Goal: Task Accomplishment & Management: Manage account settings

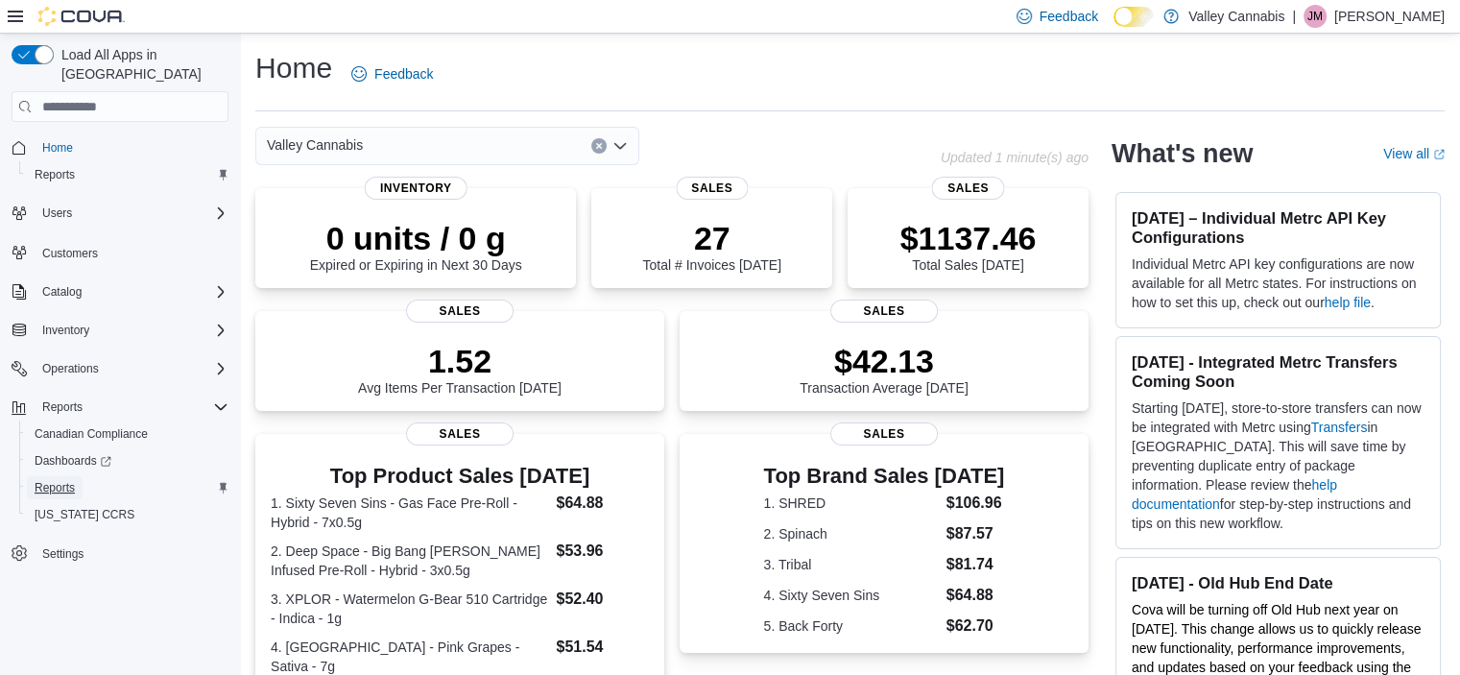
click at [61, 480] on span "Reports" at bounding box center [55, 487] width 40 height 15
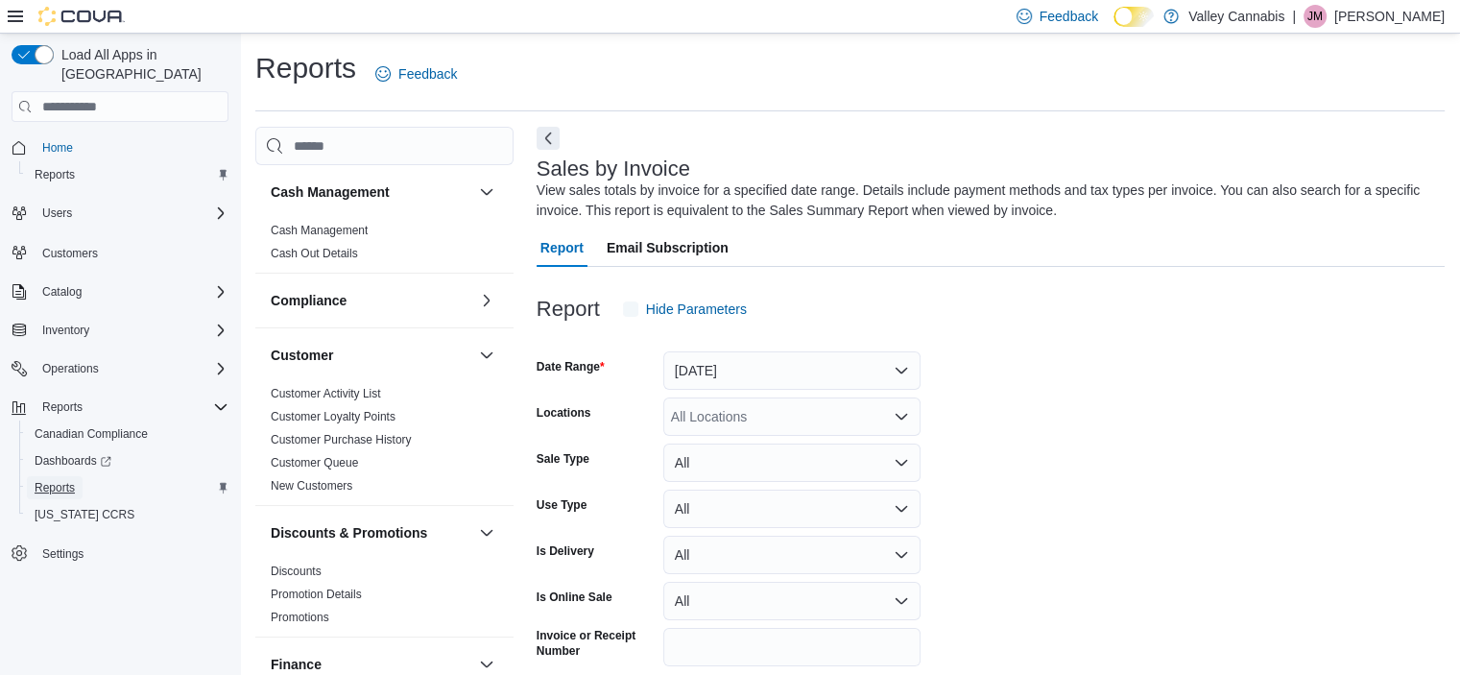
scroll to position [64, 0]
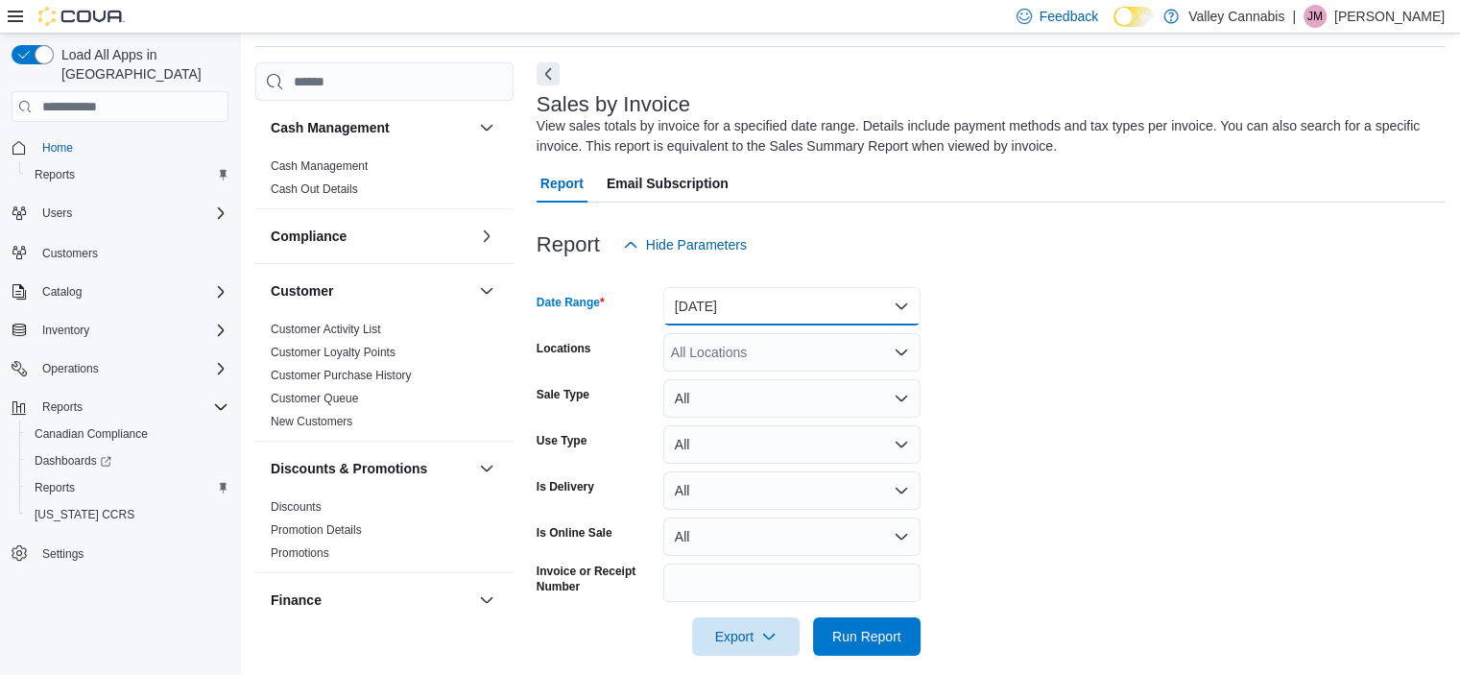
click at [904, 303] on button "Yesterday" at bounding box center [791, 306] width 257 height 38
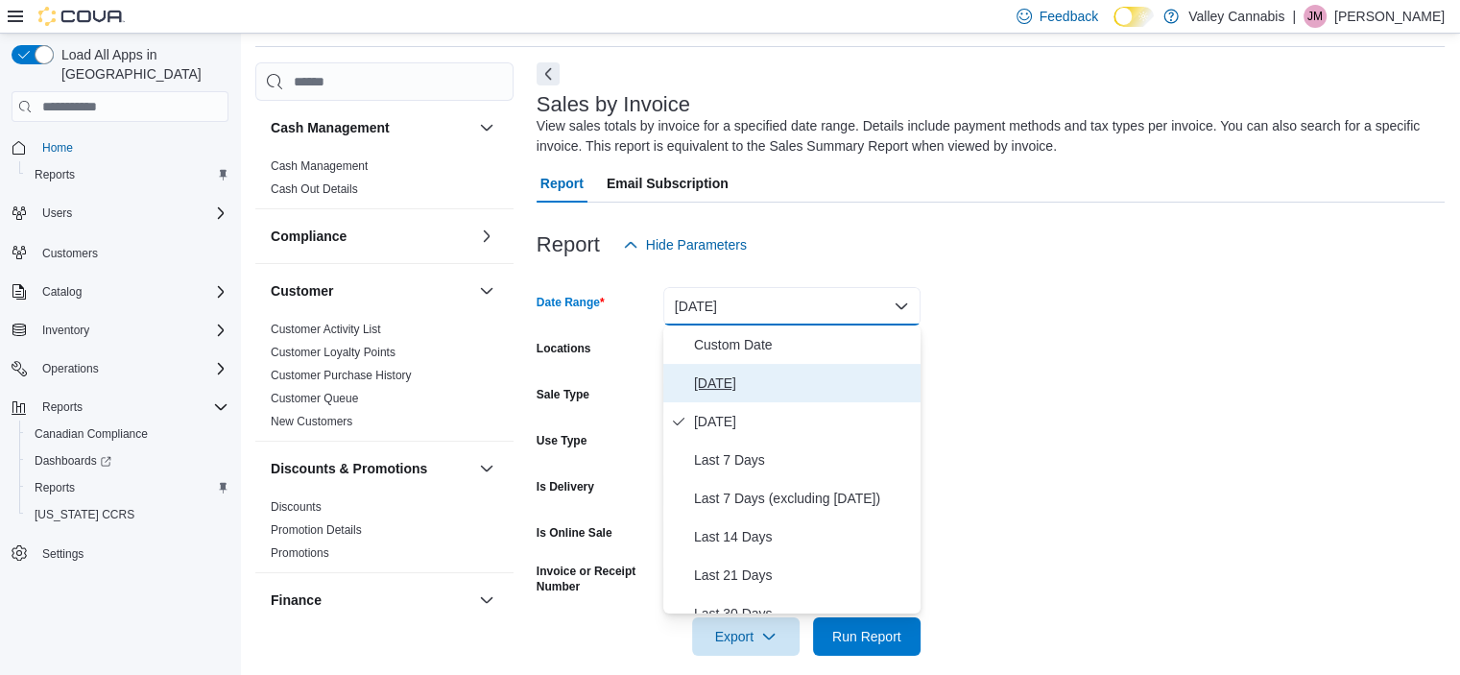
click at [809, 377] on span "Today" at bounding box center [803, 382] width 219 height 23
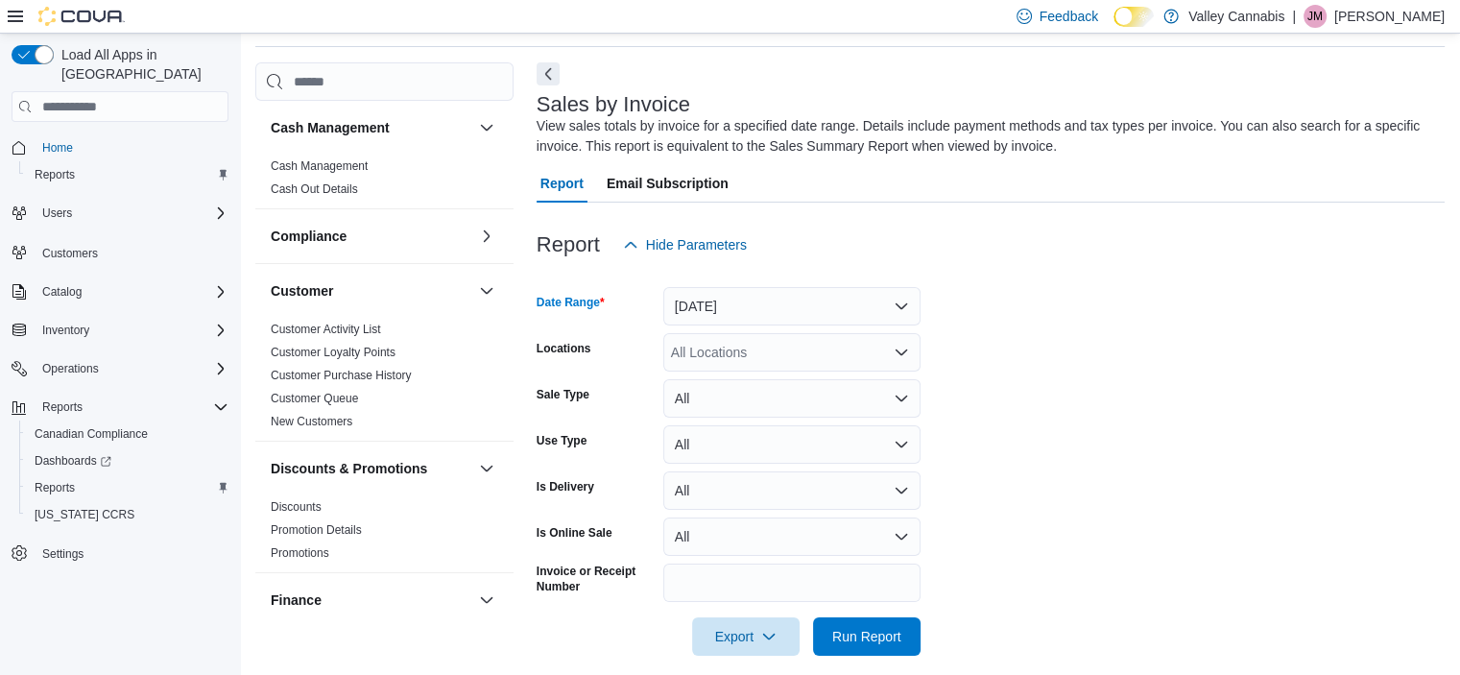
click at [908, 356] on icon "Open list of options" at bounding box center [901, 352] width 15 height 15
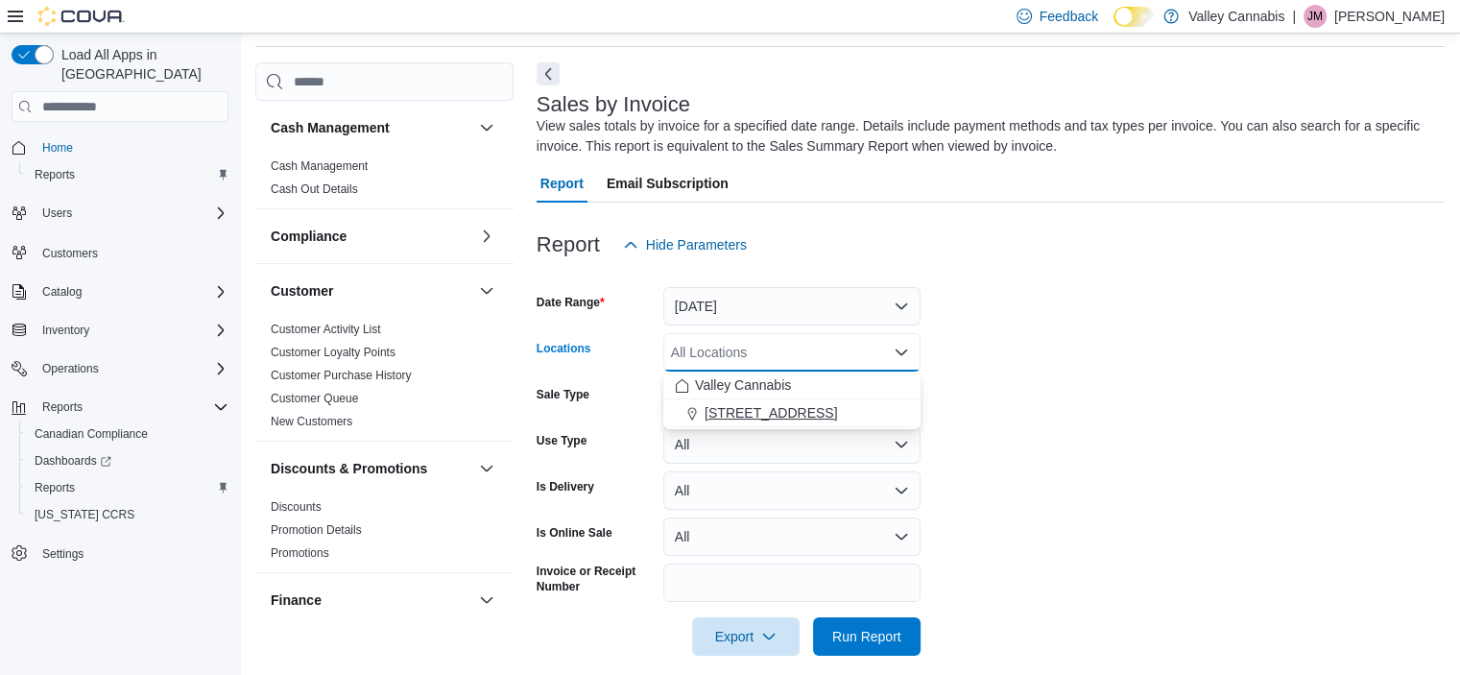
click at [837, 412] on span "820 Pembroke Street East" at bounding box center [771, 412] width 132 height 19
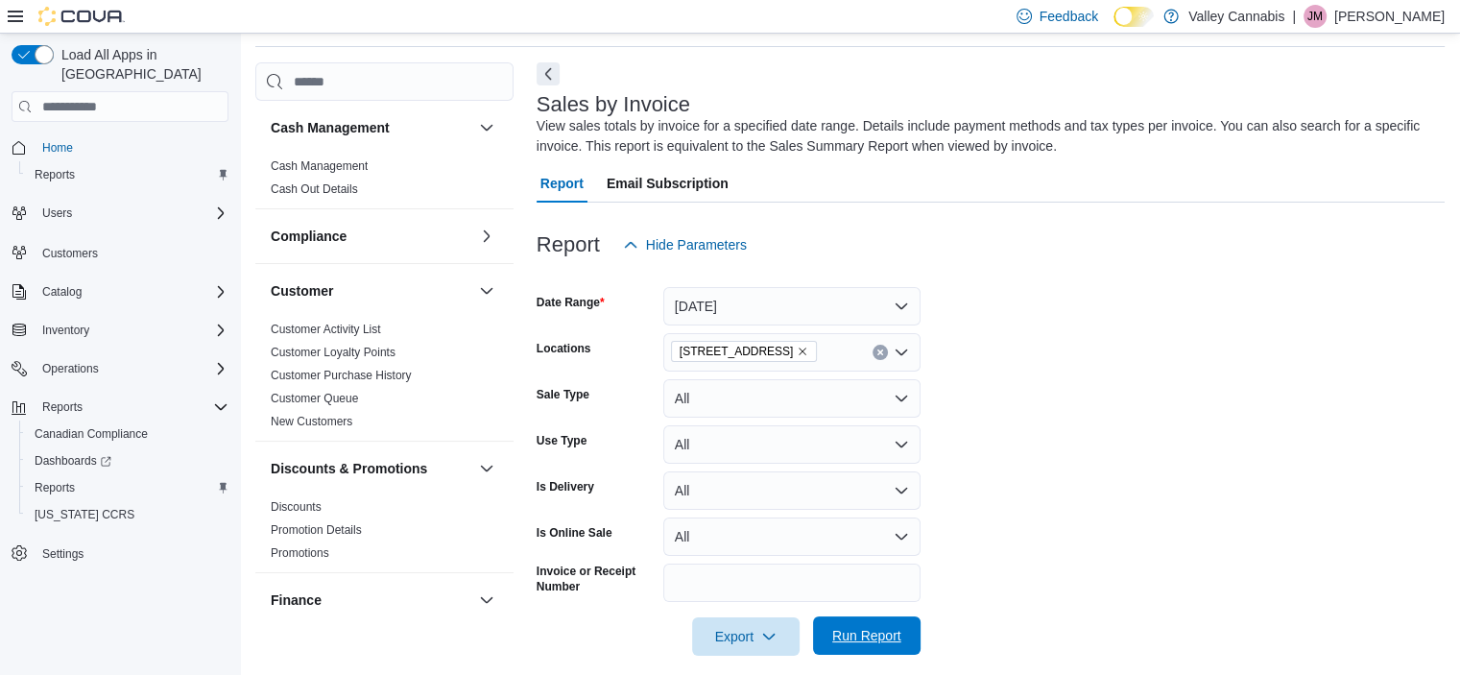
click at [856, 629] on span "Run Report" at bounding box center [866, 635] width 69 height 19
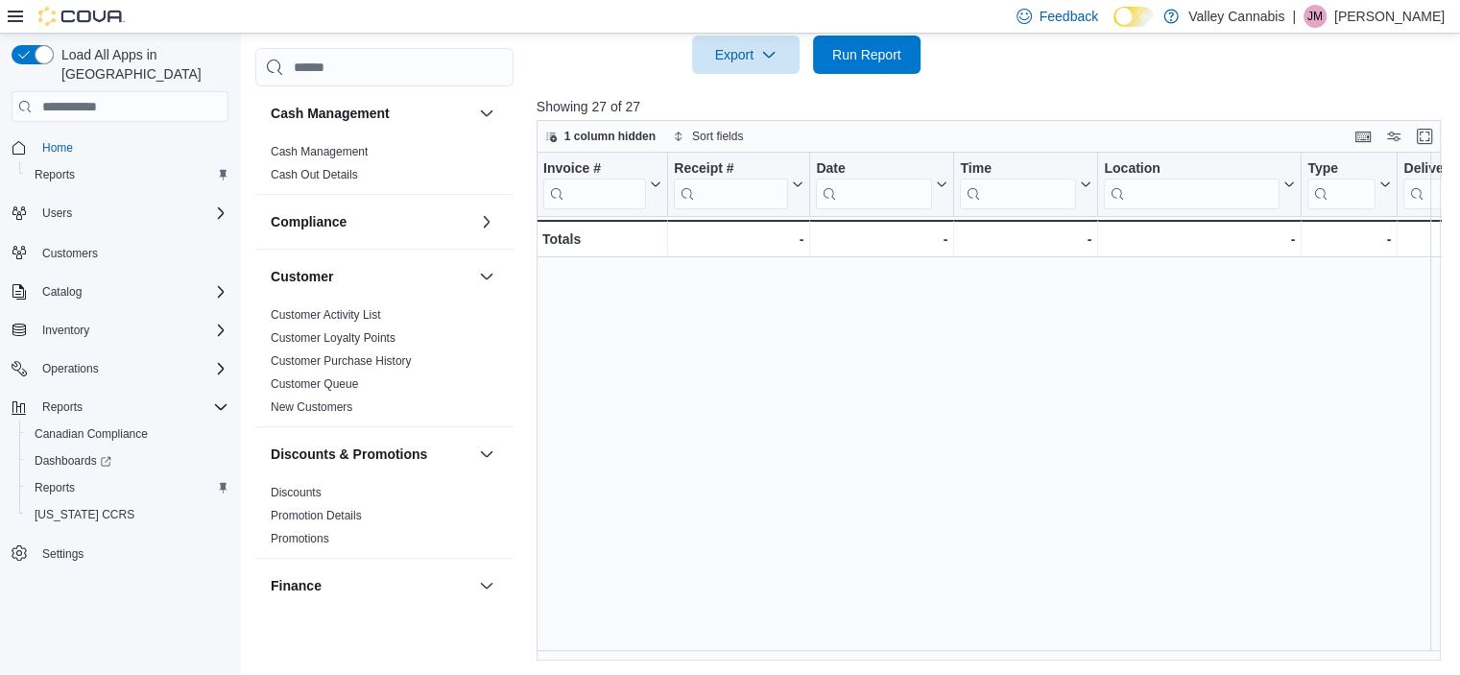
scroll to position [539, 0]
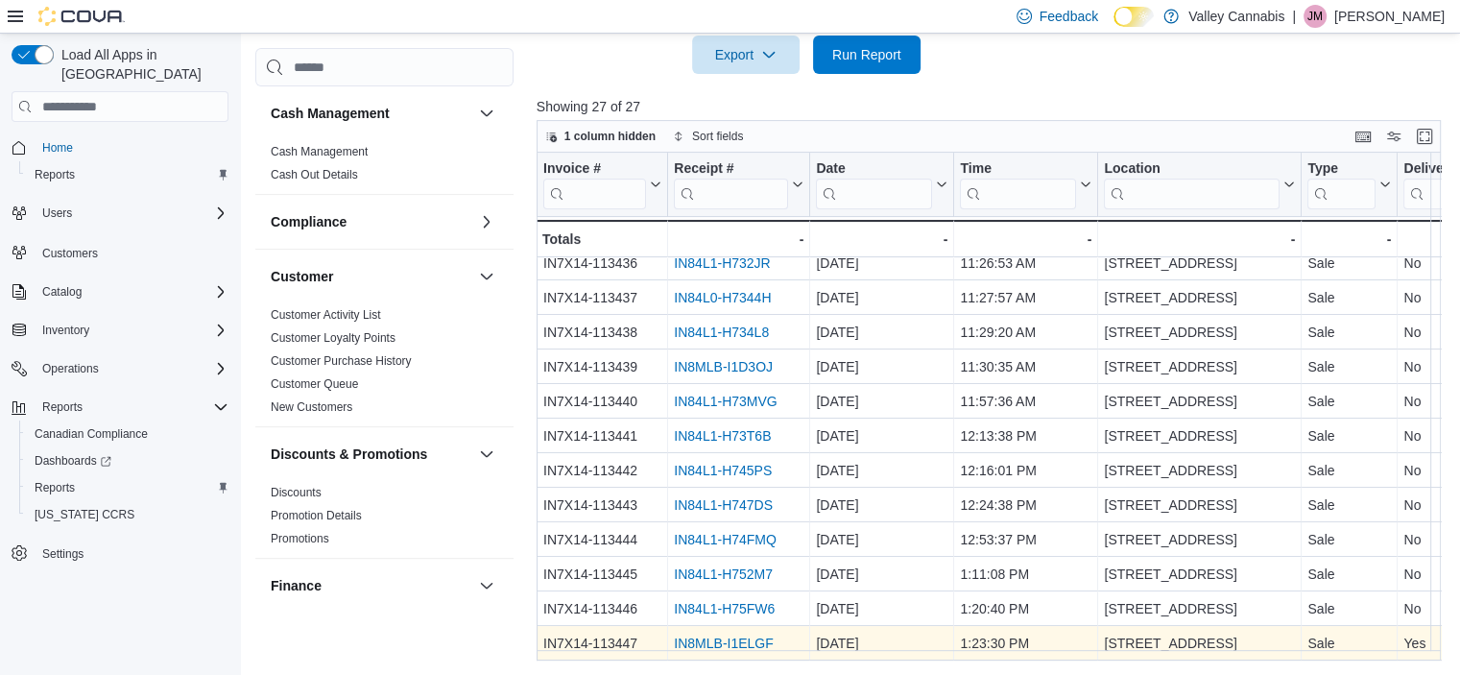
click at [732, 635] on link "IN8MLB-I1ELGF" at bounding box center [723, 642] width 99 height 15
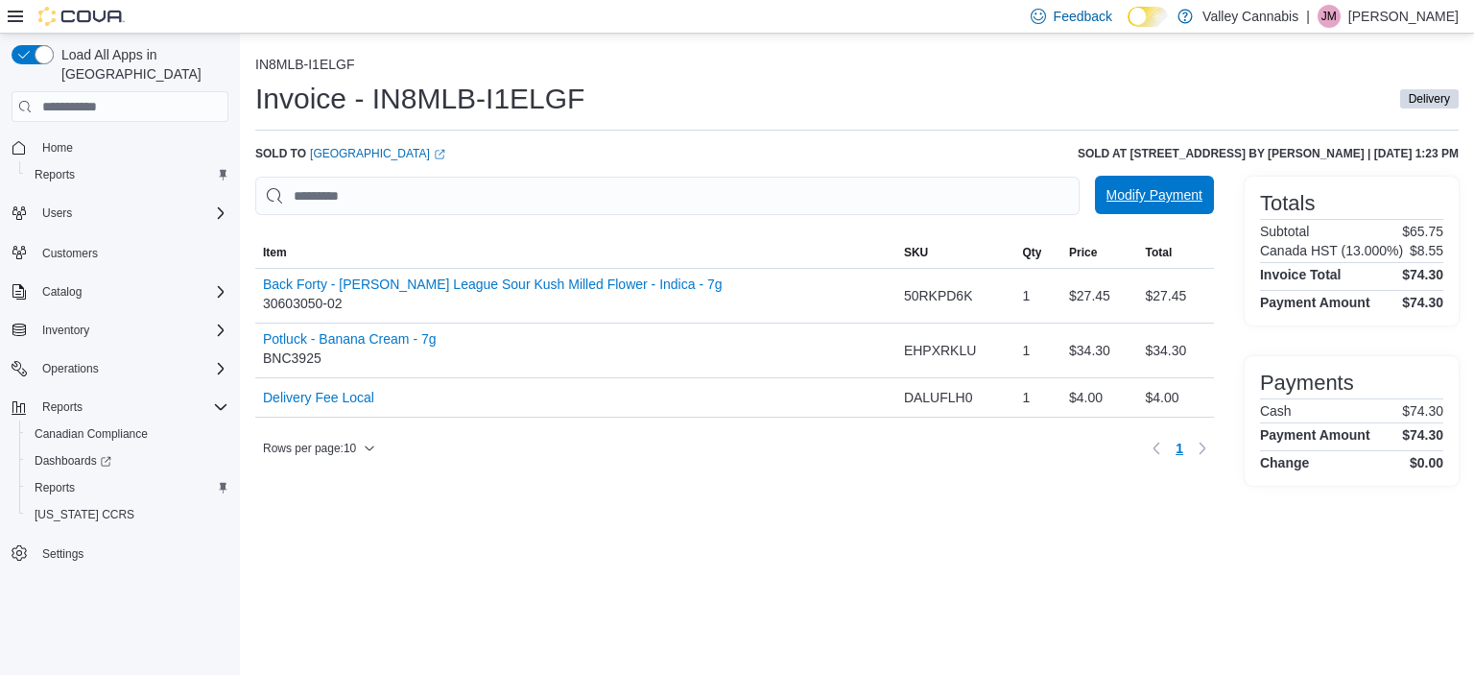
click at [1126, 201] on span "Modify Payment" at bounding box center [1155, 194] width 96 height 19
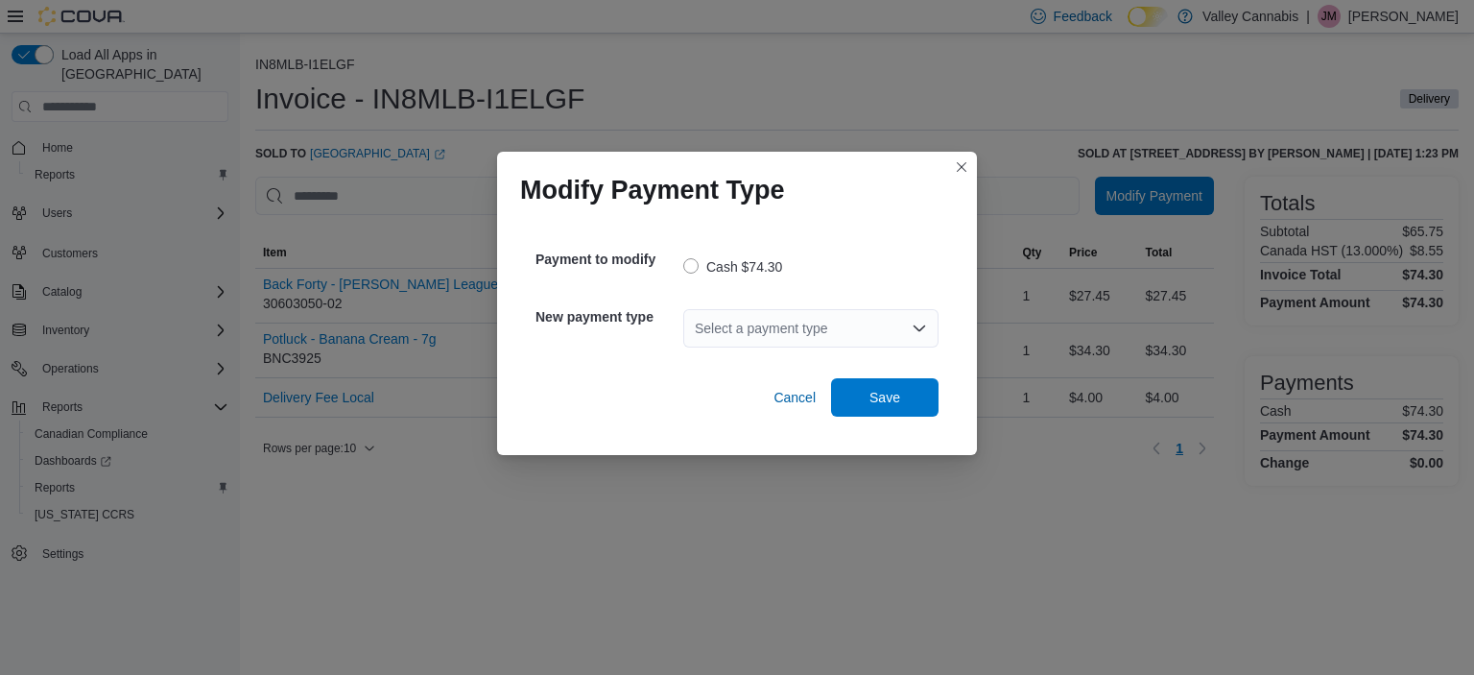
click at [921, 328] on icon "Open list of options" at bounding box center [920, 328] width 12 height 6
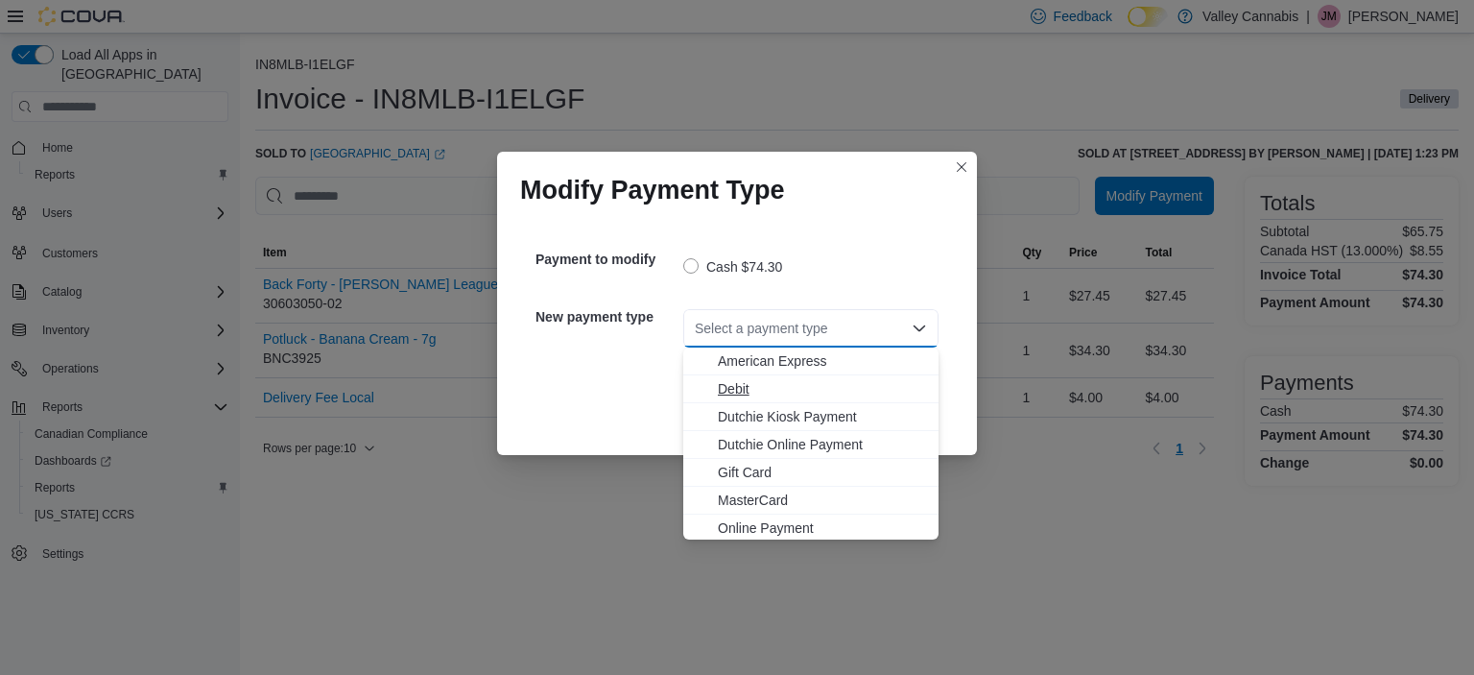
click at [718, 391] on span "Debit" at bounding box center [822, 388] width 209 height 19
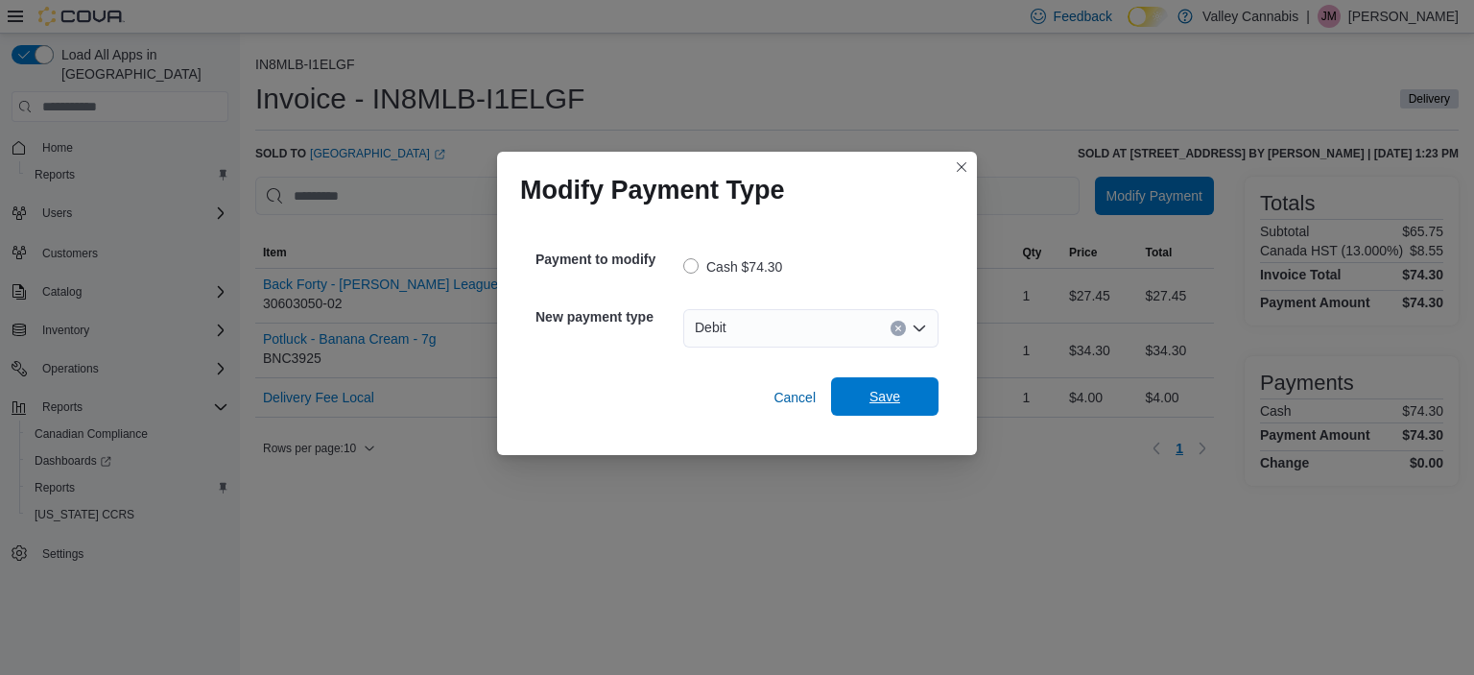
click at [897, 415] on span "Save" at bounding box center [885, 396] width 84 height 38
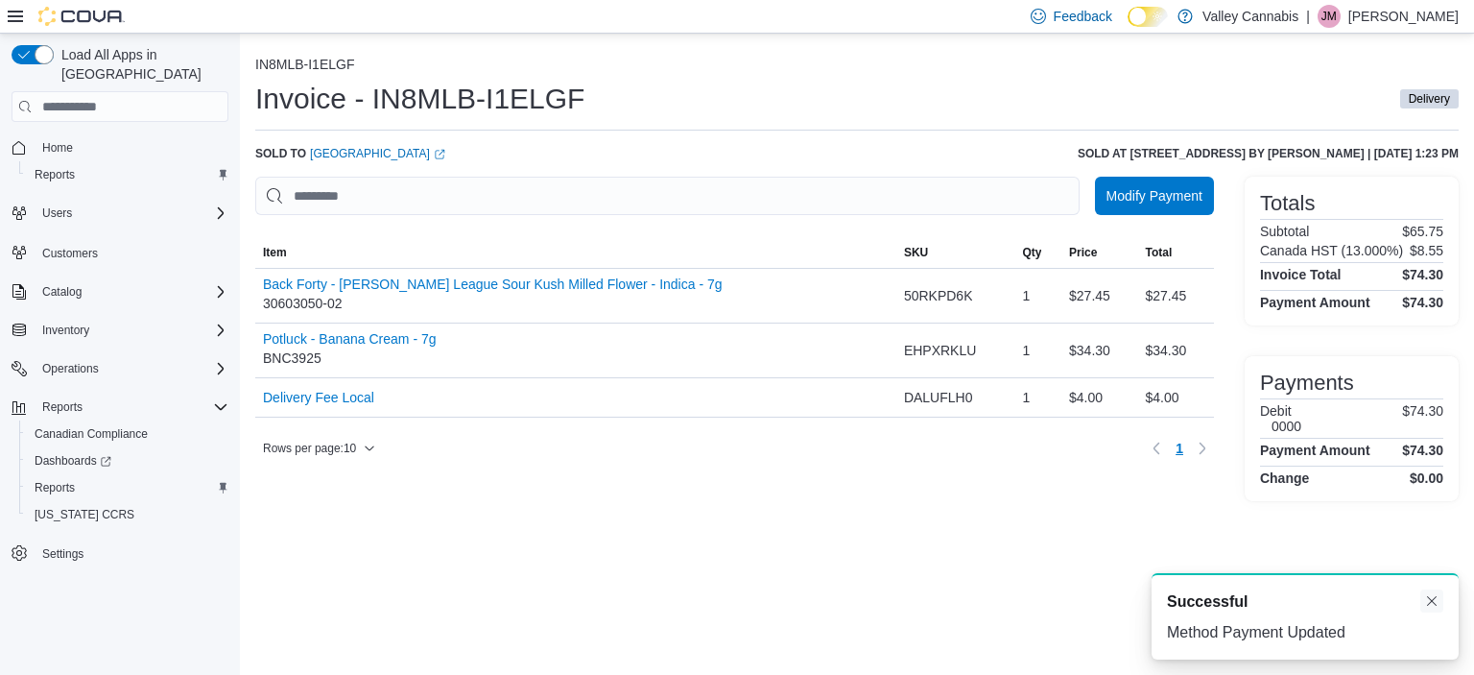
click at [1438, 603] on button "Dismiss toast" at bounding box center [1432, 600] width 23 height 23
